Goal: Transaction & Acquisition: Obtain resource

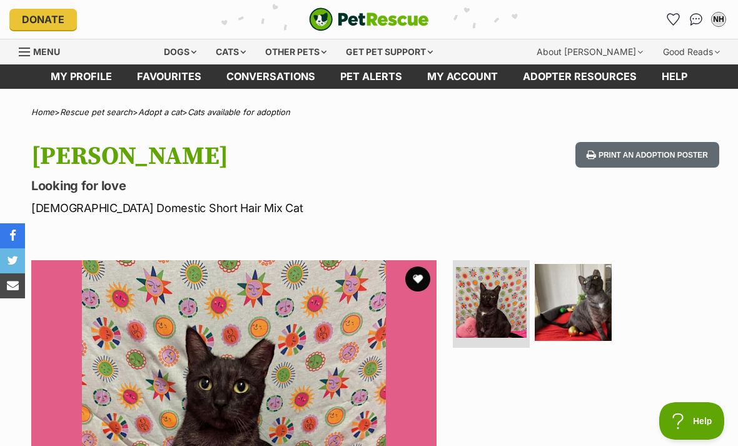
click at [719, 12] on div "NH" at bounding box center [718, 19] width 15 height 15
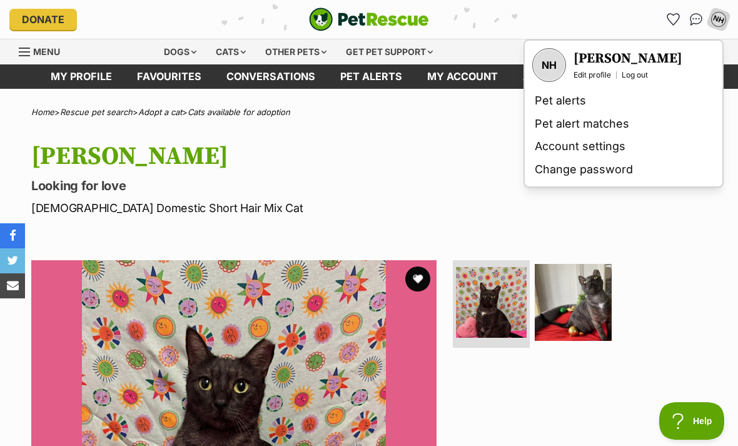
click at [598, 144] on link "Account settings" at bounding box center [624, 146] width 188 height 23
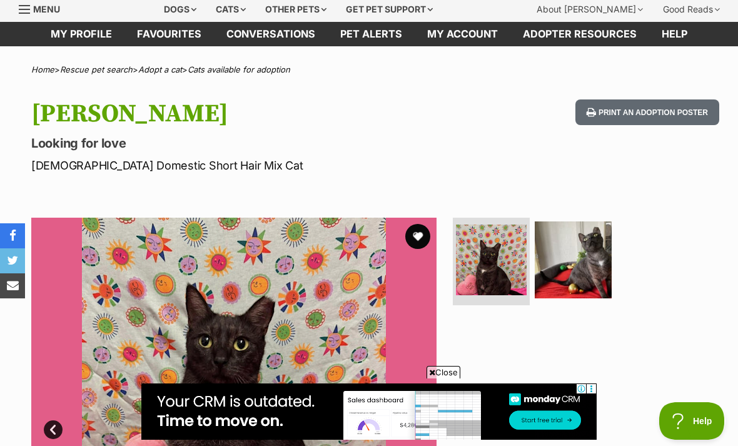
scroll to position [48, 0]
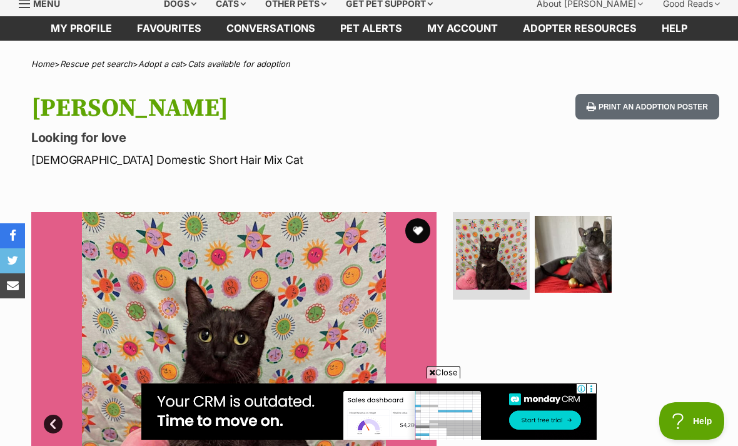
click at [595, 255] on img at bounding box center [573, 254] width 77 height 77
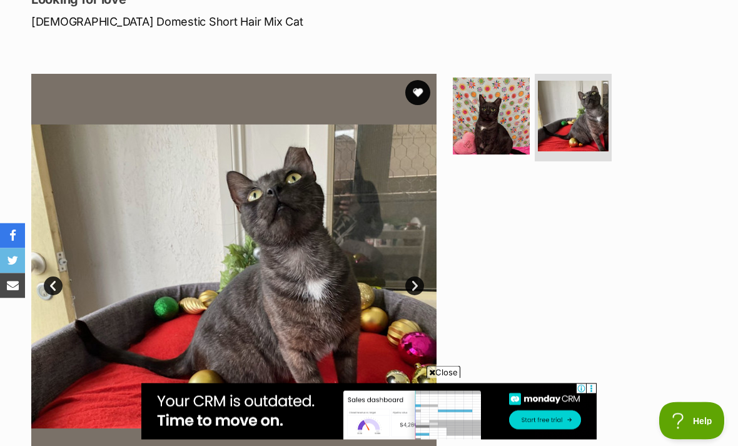
scroll to position [186, 0]
click at [494, 128] on img at bounding box center [491, 116] width 77 height 77
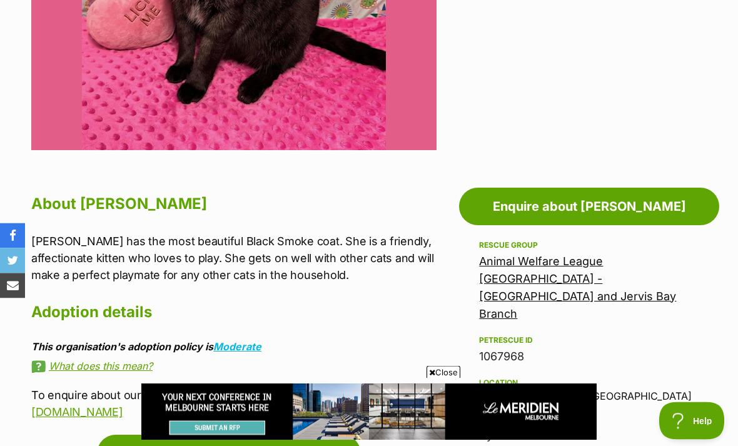
scroll to position [533, 0]
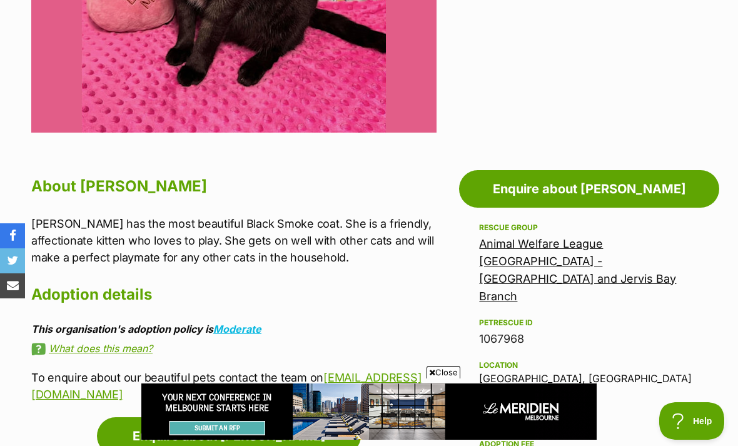
click at [641, 186] on link "Enquire about [PERSON_NAME]" at bounding box center [589, 189] width 260 height 38
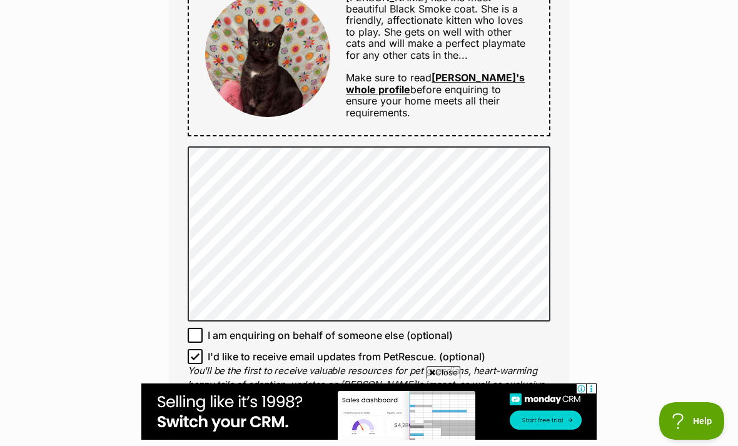
click at [191, 349] on input "I'd like to receive email updates from PetRescue. (optional)" at bounding box center [195, 356] width 15 height 15
checkbox input "false"
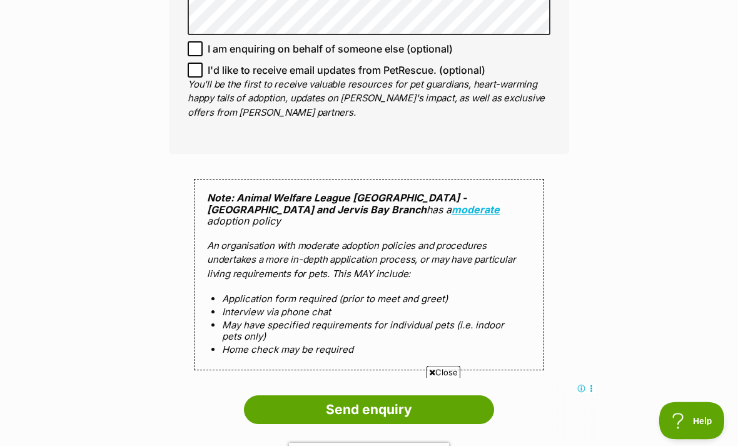
scroll to position [1059, 0]
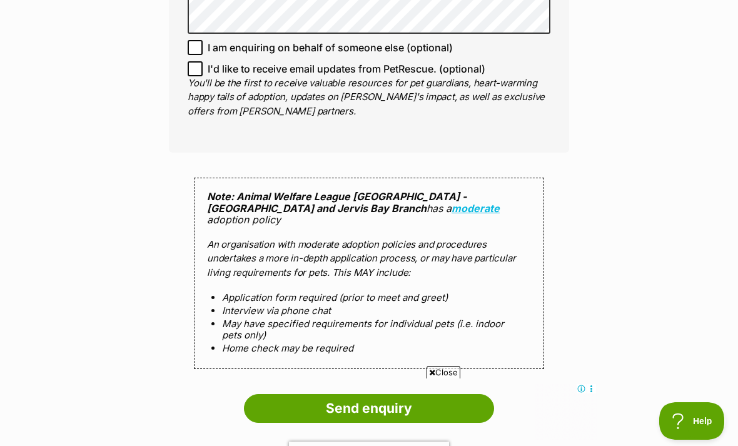
click at [455, 394] on input "Send enquiry" at bounding box center [369, 408] width 250 height 29
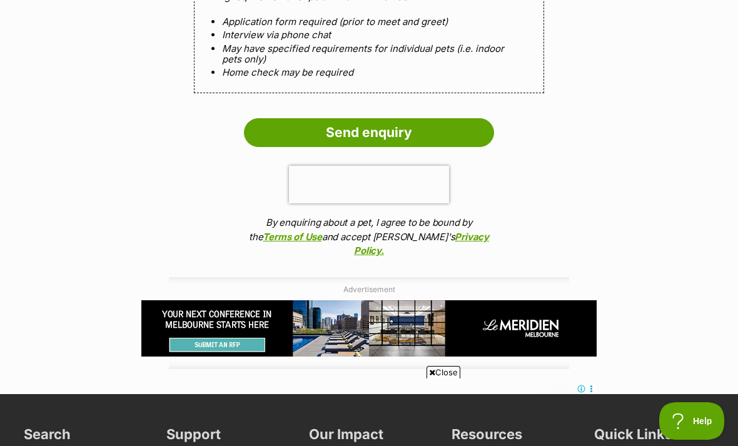
scroll to position [1428, 0]
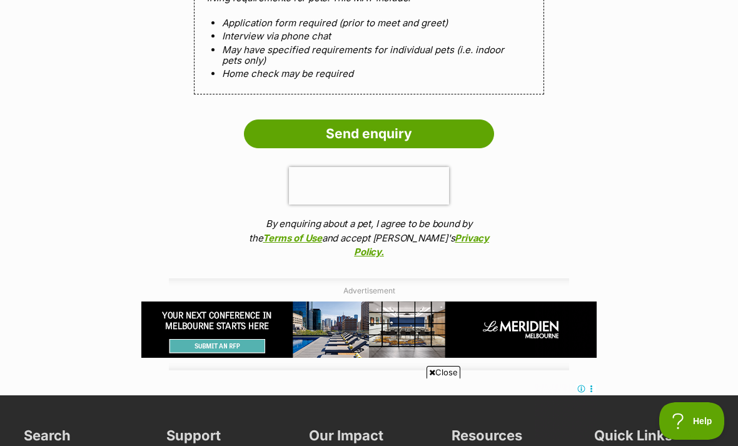
click at [464, 119] on input "Send enquiry" at bounding box center [369, 133] width 250 height 29
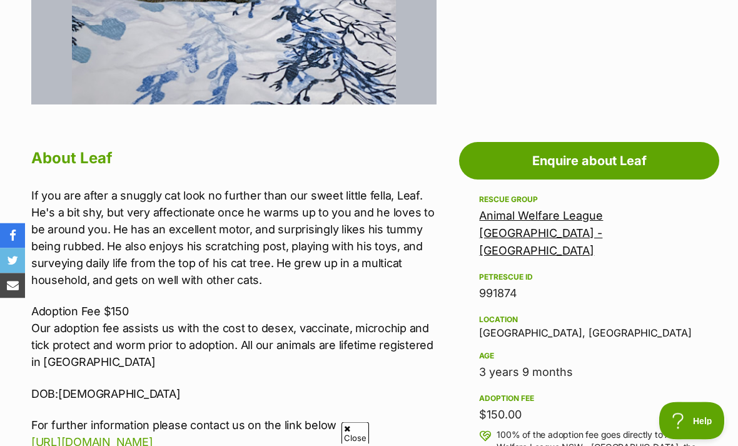
scroll to position [561, 0]
click at [616, 151] on link "Enquire about Leaf" at bounding box center [589, 161] width 260 height 38
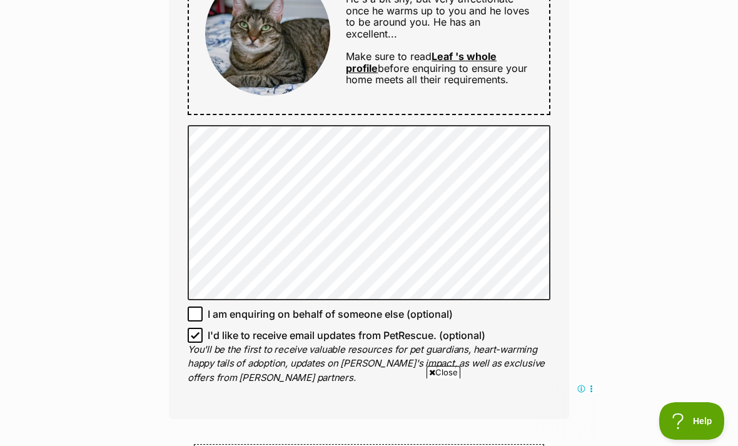
click at [200, 328] on input "I'd like to receive email updates from PetRescue. (optional)" at bounding box center [195, 335] width 15 height 15
checkbox input "false"
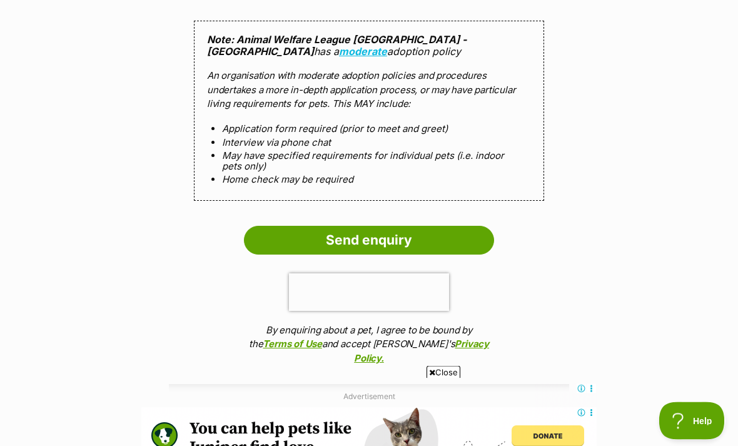
scroll to position [1194, 0]
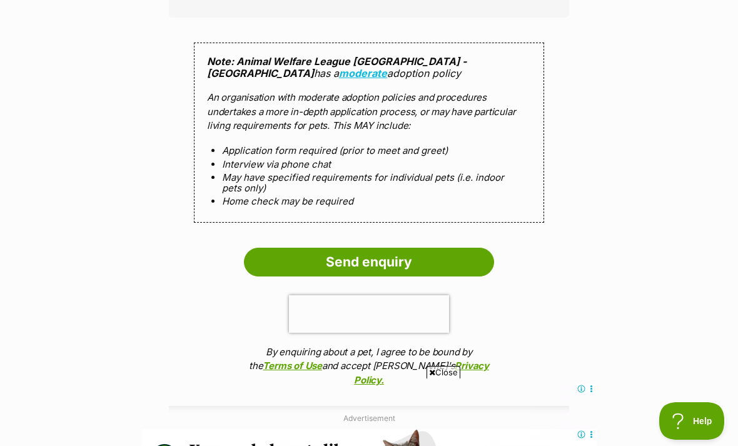
click at [460, 248] on input "Send enquiry" at bounding box center [369, 262] width 250 height 29
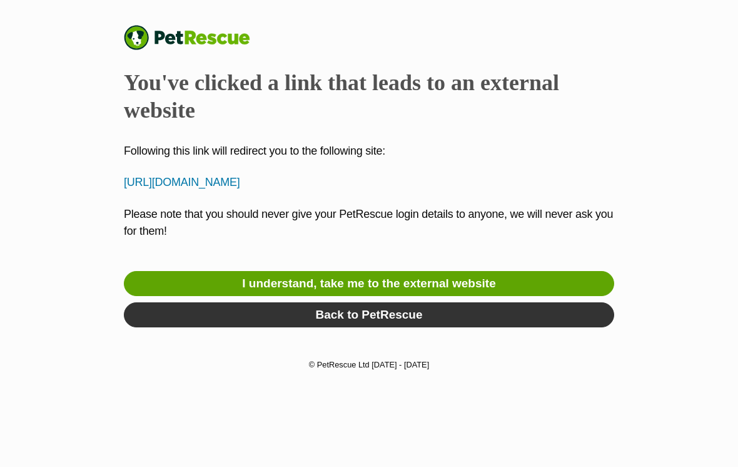
click at [545, 281] on link "I understand, take me to the external website" at bounding box center [369, 283] width 490 height 25
